Goal: Task Accomplishment & Management: Use online tool/utility

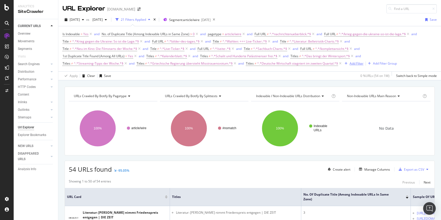
click at [353, 63] on div "Add Filter" at bounding box center [356, 63] width 14 height 4
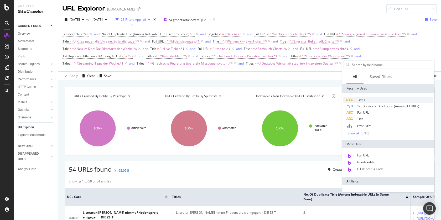
click at [368, 101] on div "Titles" at bounding box center [388, 100] width 90 height 6
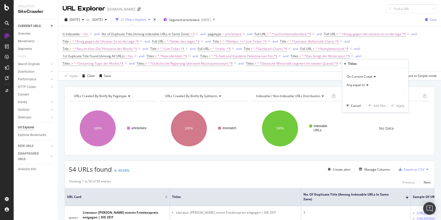
click at [360, 85] on span "Any equal to" at bounding box center [356, 85] width 18 height 4
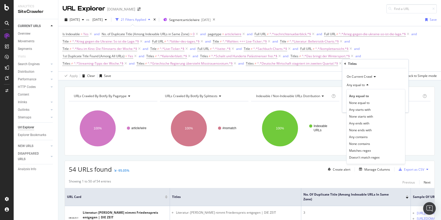
click at [367, 145] on span "None contains" at bounding box center [359, 144] width 21 height 4
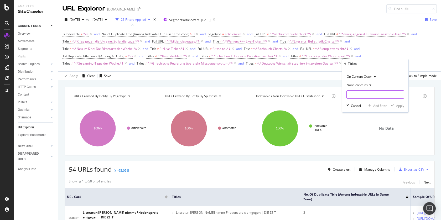
click at [366, 94] on input "text" at bounding box center [375, 94] width 57 height 8
paste input "EU: Euro-Abweichler bleiben bei"
type input "EU: Euro-Abweichler bleiben bei"
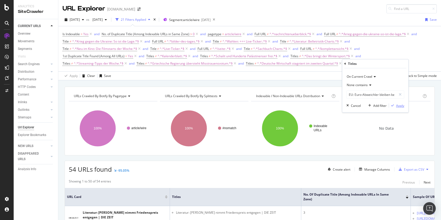
click at [402, 106] on div "Apply" at bounding box center [400, 105] width 8 height 4
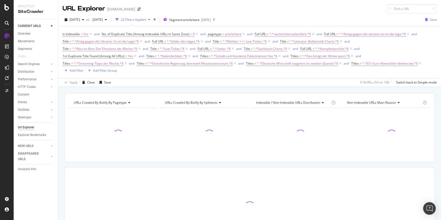
scroll to position [2, 0]
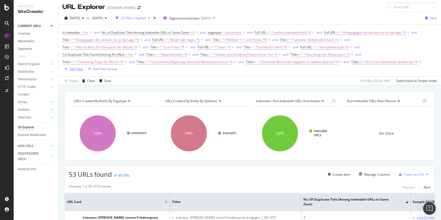
click at [68, 69] on div "button" at bounding box center [65, 68] width 7 height 3
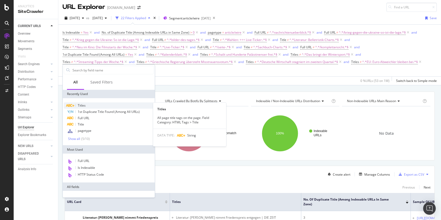
click at [87, 106] on div "Titles" at bounding box center [109, 105] width 90 height 6
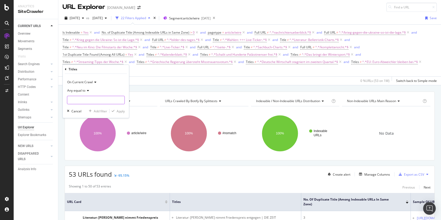
click at [93, 102] on input "text" at bounding box center [95, 100] width 57 height 8
paste input "Bayer macht sich Mut:"
type input "Bayer macht sich Mut:"
click at [86, 91] on icon at bounding box center [87, 90] width 4 height 3
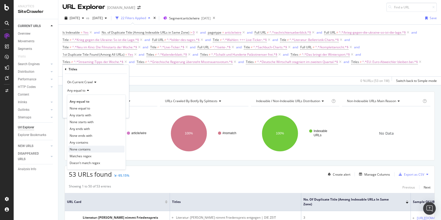
click at [88, 150] on span "None contains" at bounding box center [80, 149] width 21 height 4
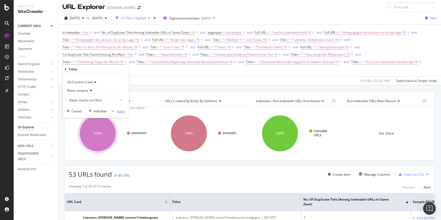
click at [122, 111] on div "Apply" at bounding box center [121, 111] width 8 height 4
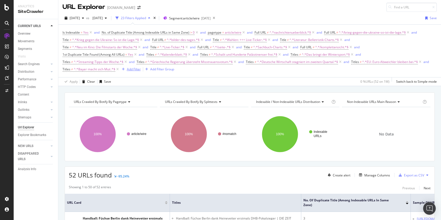
click at [130, 69] on div "Add Filter" at bounding box center [134, 69] width 14 height 4
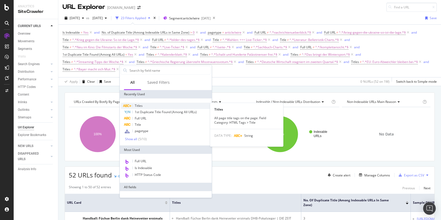
click at [140, 105] on span "Titles" at bounding box center [139, 105] width 8 height 4
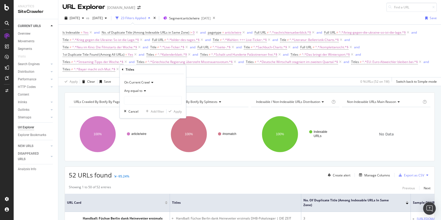
click at [139, 93] on div "Any equal to" at bounding box center [153, 91] width 58 height 8
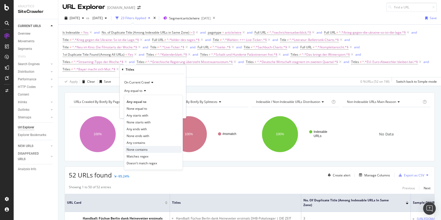
click at [143, 149] on span "None contains" at bounding box center [137, 149] width 21 height 4
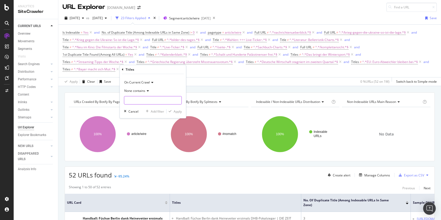
click at [150, 101] on input "text" at bounding box center [152, 100] width 57 height 8
paste input "Schalke siegt f√ºr Rangnick"
click at [150, 101] on input "Schalke siegt f√ºr Rangnick" at bounding box center [149, 100] width 50 height 8
type input "Schalke siegt für Rangnick"
click at [179, 111] on div "Apply" at bounding box center [178, 111] width 8 height 4
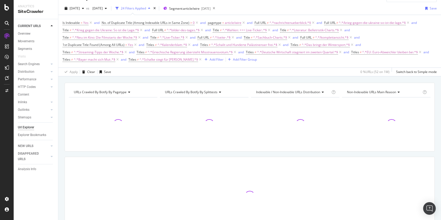
scroll to position [12, 0]
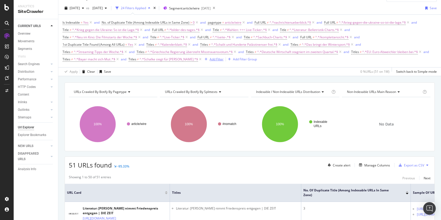
click at [210, 61] on div "Add Filter" at bounding box center [217, 59] width 14 height 4
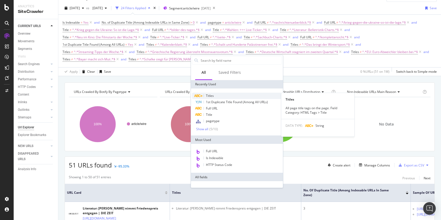
click at [216, 97] on div "Titles" at bounding box center [237, 96] width 90 height 6
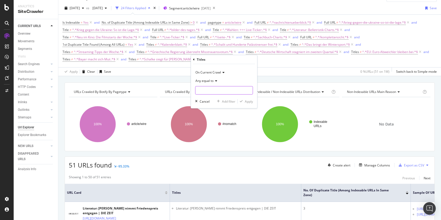
click at [220, 88] on input "text" at bounding box center [223, 90] width 57 height 8
paste input "Handball: Kiels Andersson beeindruckt bei Comeback"
type input "Handball: Kiels Andersson beeindruckt bei Comeback"
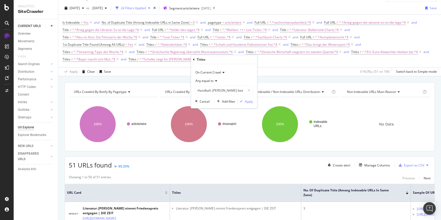
click at [213, 80] on span "Any equal to" at bounding box center [204, 81] width 18 height 4
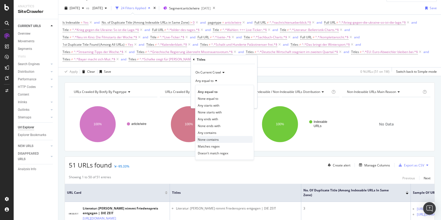
click at [219, 142] on span "None contains" at bounding box center [208, 139] width 21 height 4
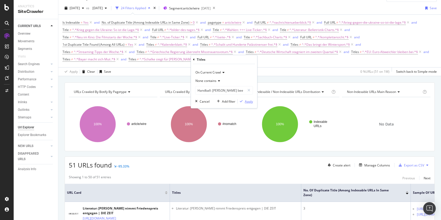
click at [253, 101] on div "Apply" at bounding box center [249, 101] width 8 height 4
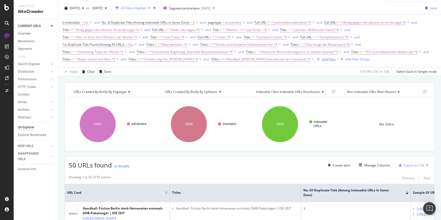
click at [322, 58] on div "Add Filter" at bounding box center [329, 59] width 14 height 4
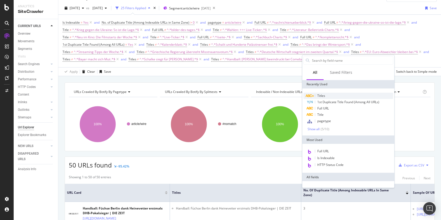
click at [325, 97] on div "Titles" at bounding box center [348, 96] width 90 height 6
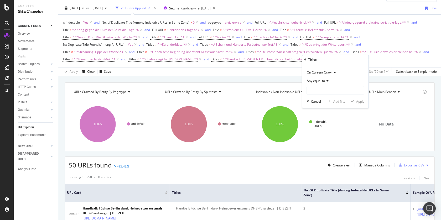
click at [330, 82] on div "Any equal to" at bounding box center [335, 81] width 58 height 8
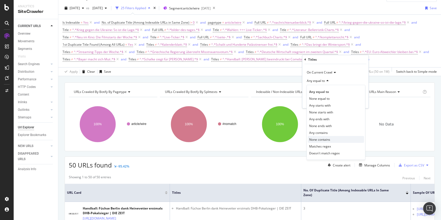
click at [324, 141] on span "None contains" at bounding box center [319, 139] width 21 height 4
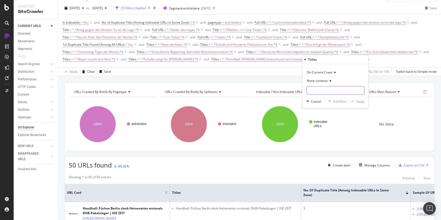
click at [325, 91] on input "text" at bounding box center [335, 90] width 57 height 8
paste input "Kelly Osbourne: Ich habe mich selbst gehasst"
type input "Kelly Osbourne: Ich habe mich selbst gehasst"
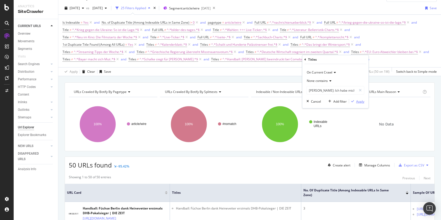
click at [356, 101] on div "Apply" at bounding box center [360, 101] width 8 height 4
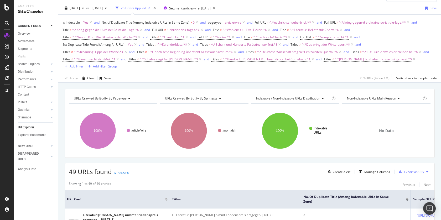
click at [75, 65] on div "Add Filter" at bounding box center [77, 66] width 14 height 4
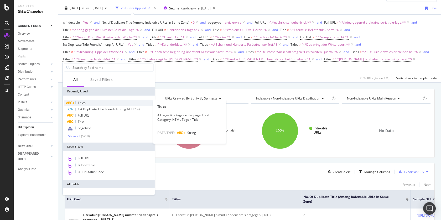
click at [89, 101] on div "Titles" at bounding box center [109, 103] width 90 height 6
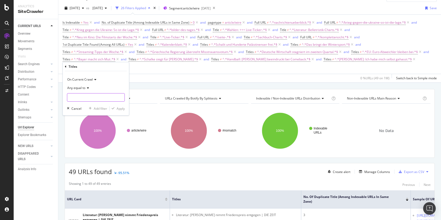
click at [98, 97] on input "text" at bounding box center [95, 97] width 57 height 8
paste input "Das bringt der Wintersport am Freitag"
type input "Das bringt der Wintersport am Freitag"
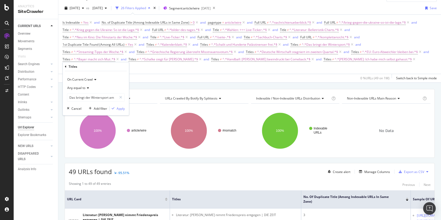
click at [89, 88] on icon at bounding box center [87, 87] width 4 height 3
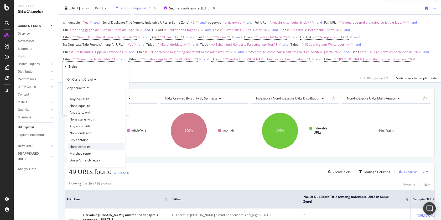
click at [93, 145] on div "None contains" at bounding box center [96, 146] width 56 height 7
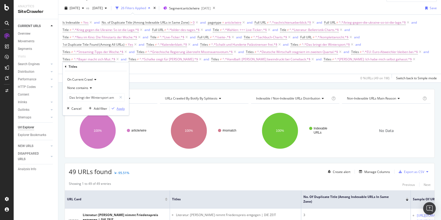
click at [122, 109] on div "Apply" at bounding box center [121, 108] width 8 height 4
